Goal: Check status: Check status

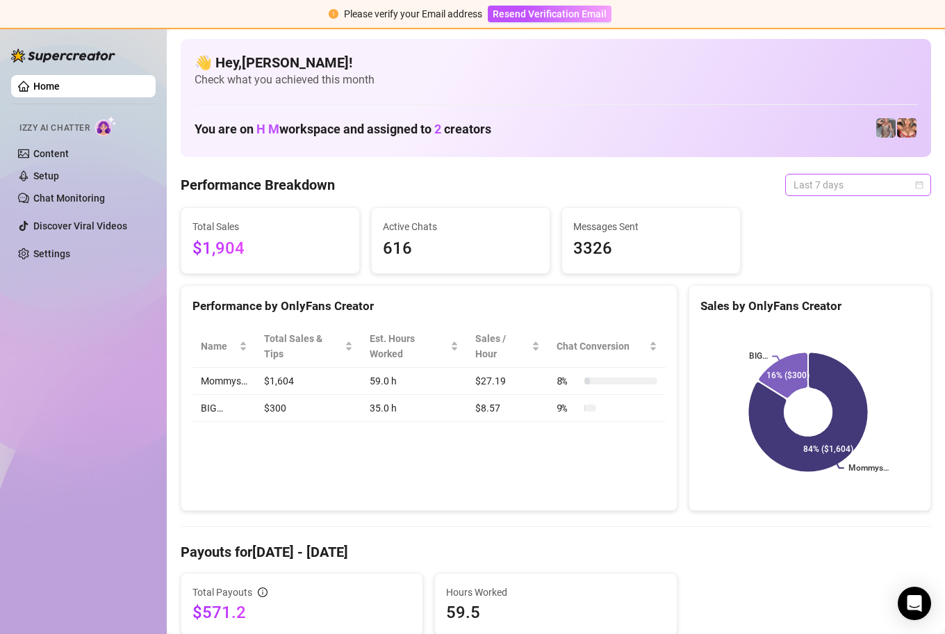
click at [908, 189] on span "Last 7 days" at bounding box center [858, 184] width 129 height 21
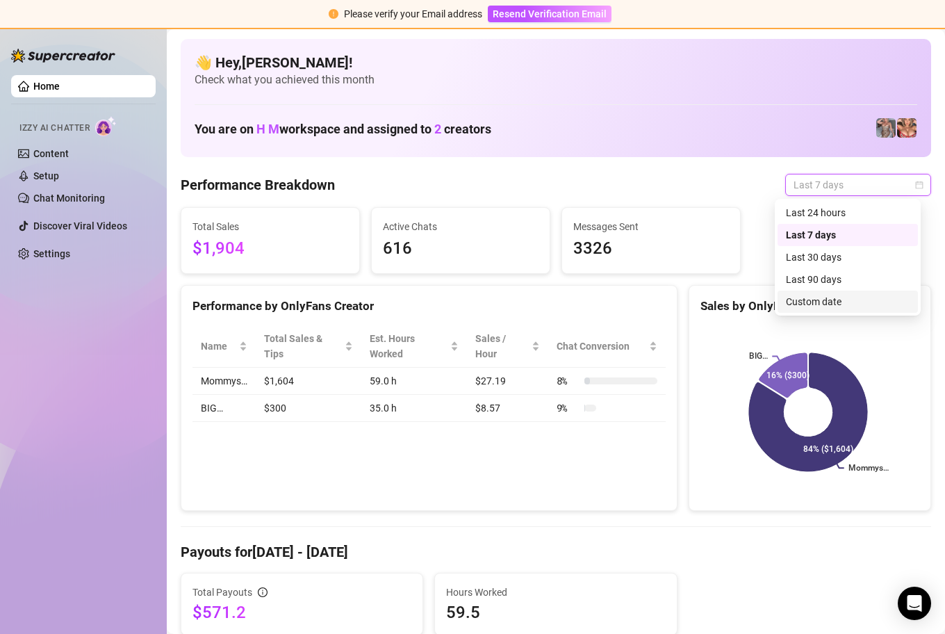
click at [824, 299] on div "Custom date" at bounding box center [848, 301] width 124 height 15
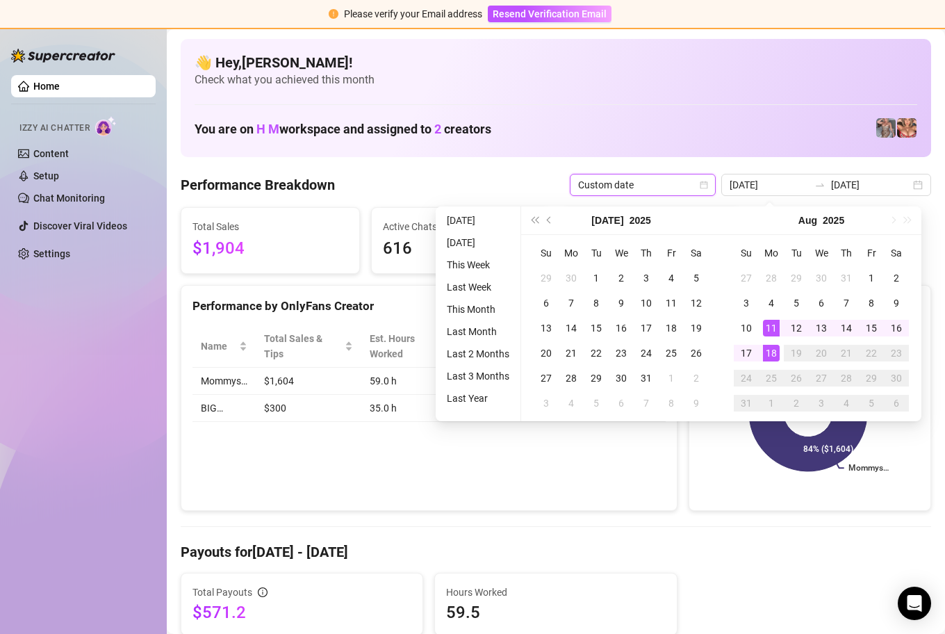
type input "[DATE]"
click at [771, 350] on div "18" at bounding box center [771, 353] width 17 height 17
type input "[DATE]"
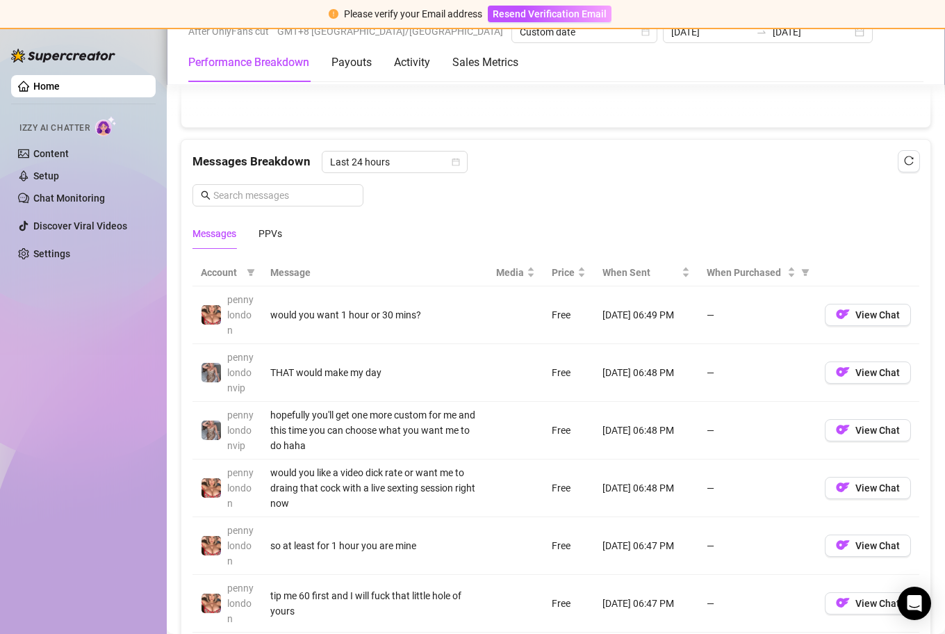
scroll to position [1269, 0]
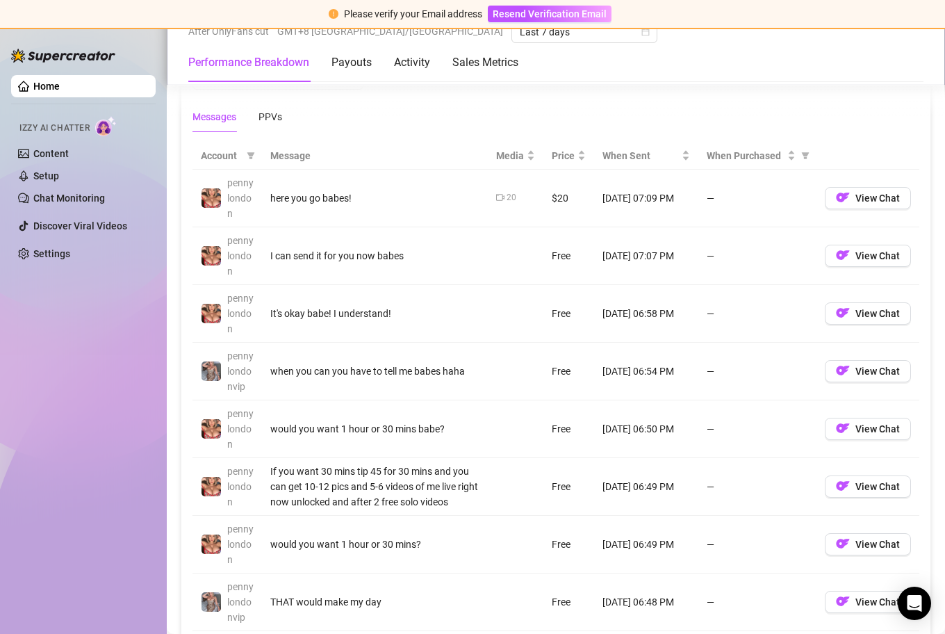
scroll to position [1287, 0]
